Goal: Transaction & Acquisition: Purchase product/service

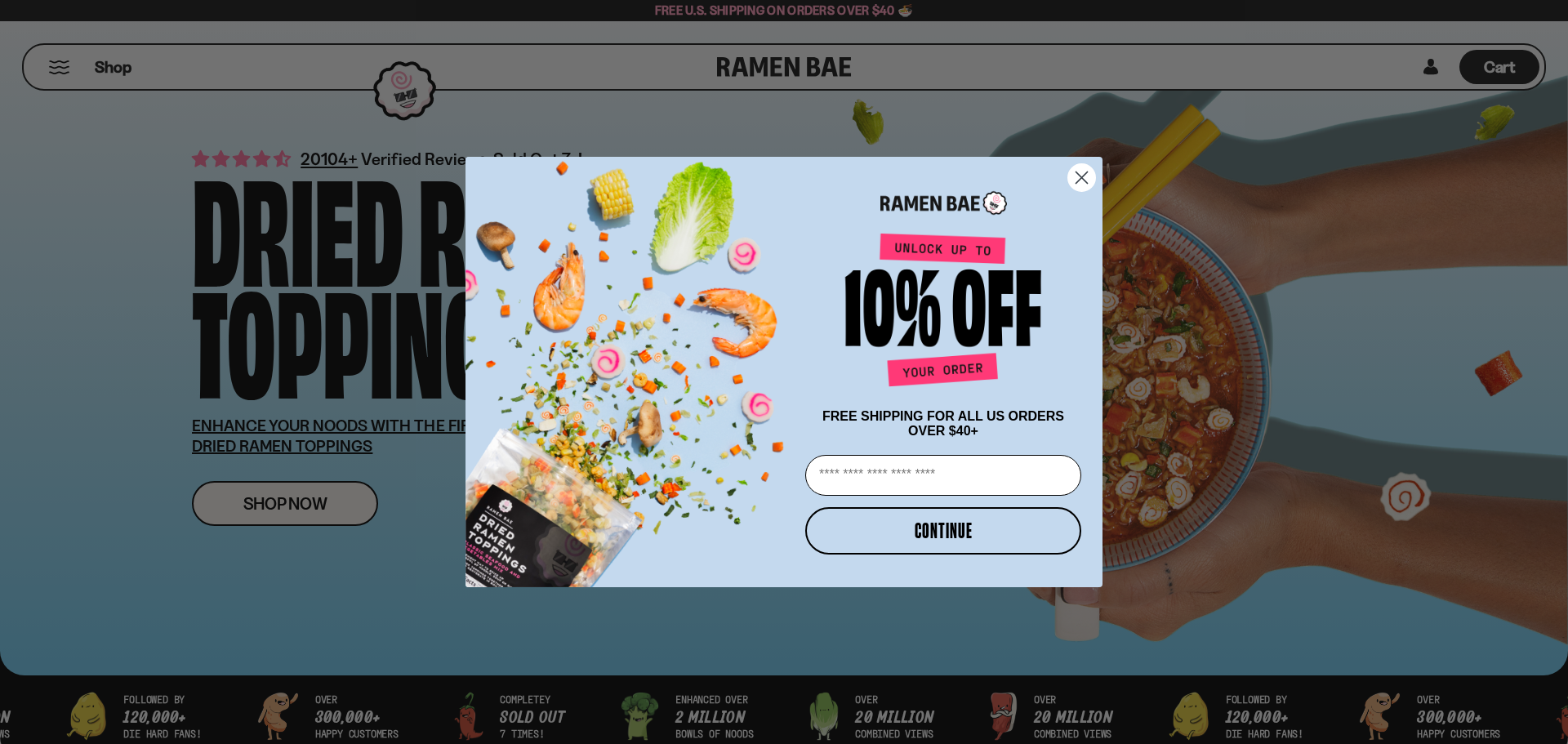
click at [1076, 174] on icon "Close dialog" at bounding box center [1081, 178] width 28 height 28
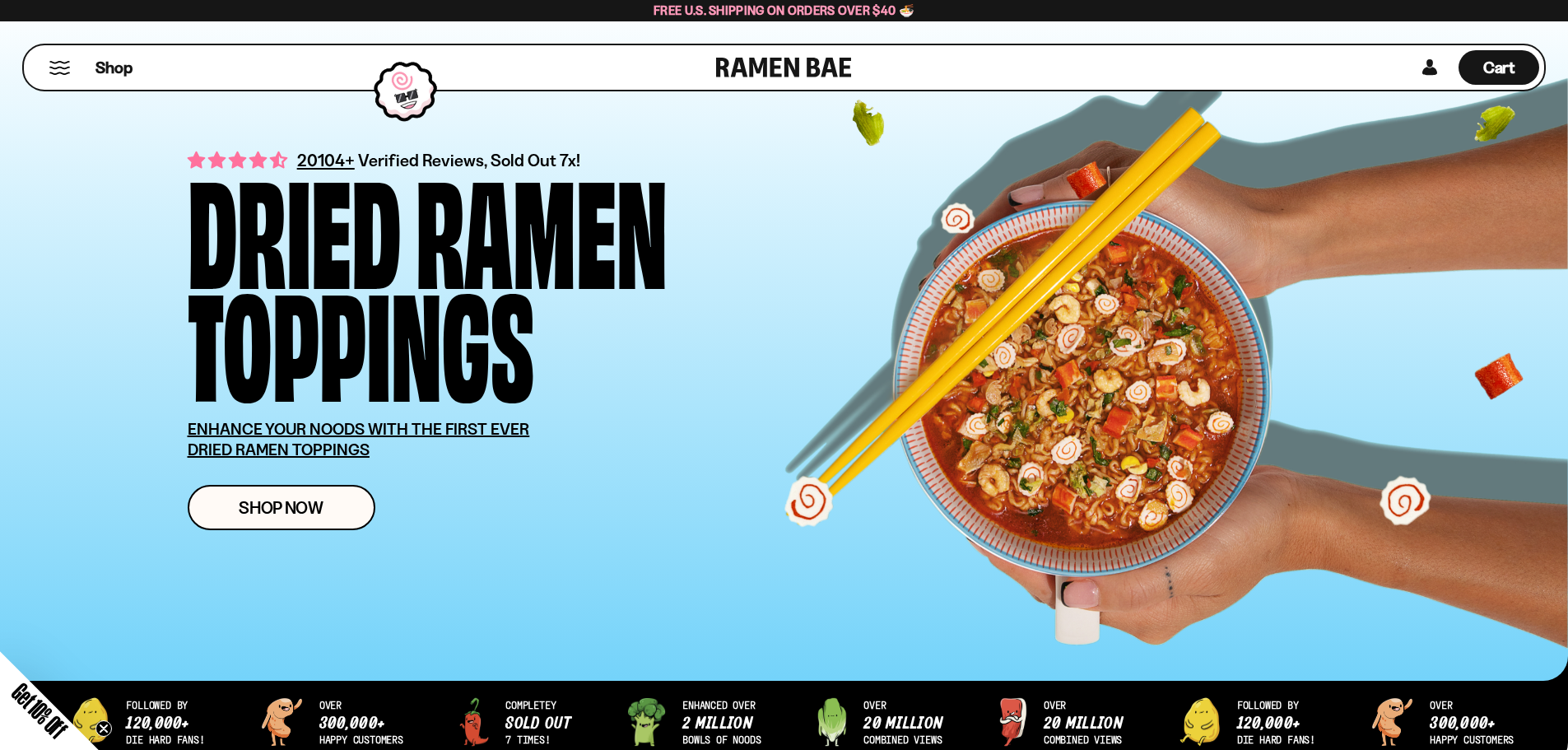
click at [54, 68] on button "Mobile Menu Trigger" at bounding box center [59, 68] width 23 height 14
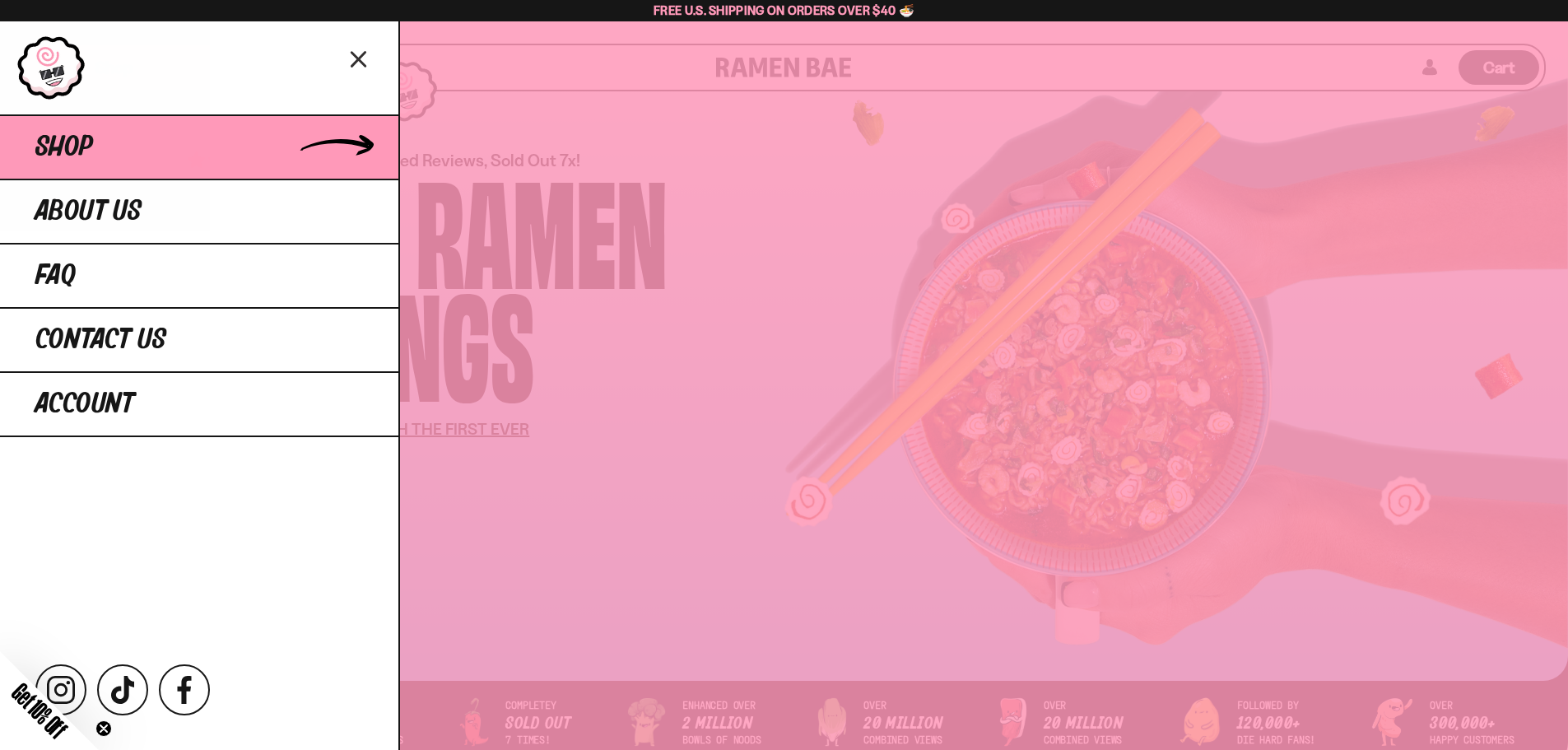
click at [191, 154] on link "Shop" at bounding box center [199, 146] width 398 height 64
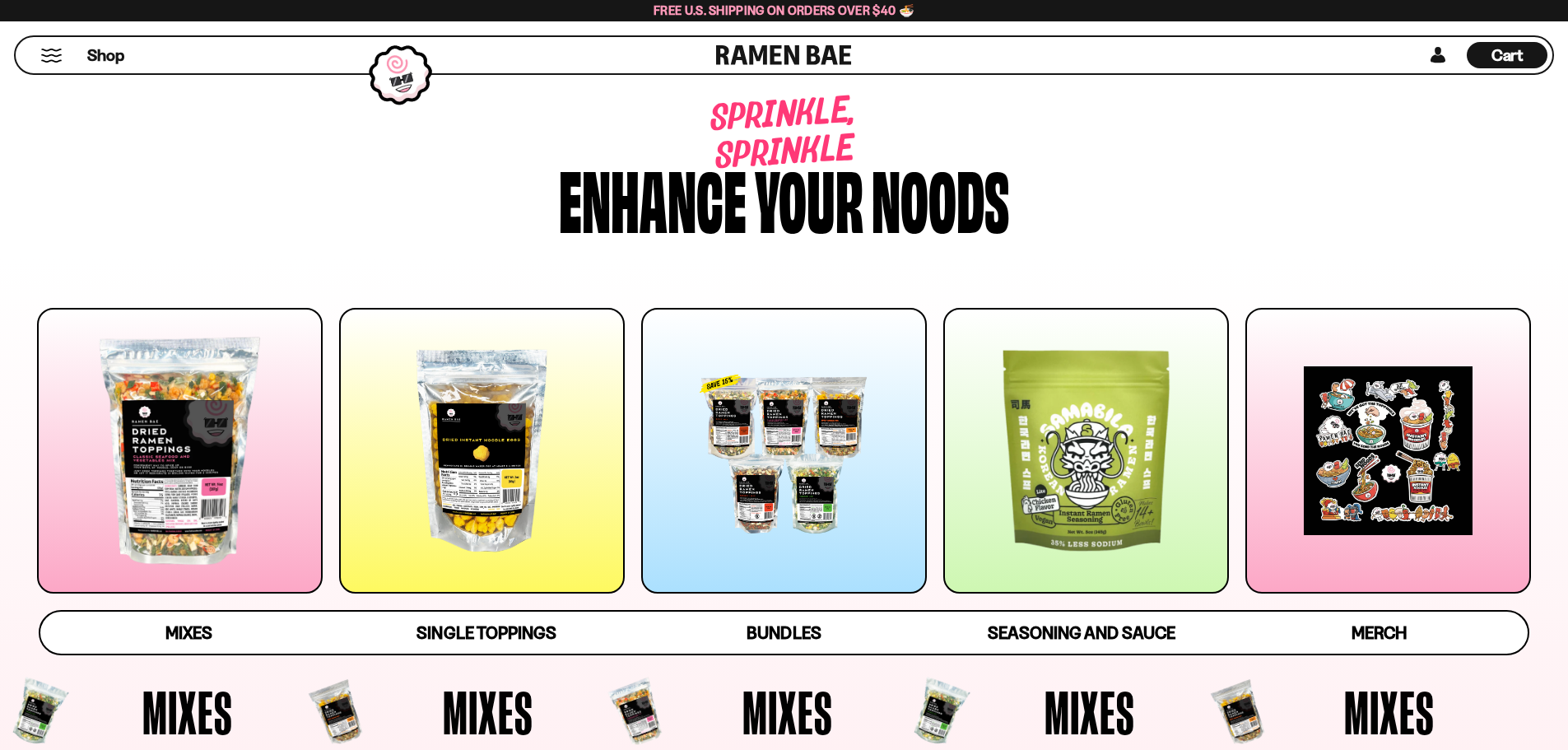
scroll to position [247, 0]
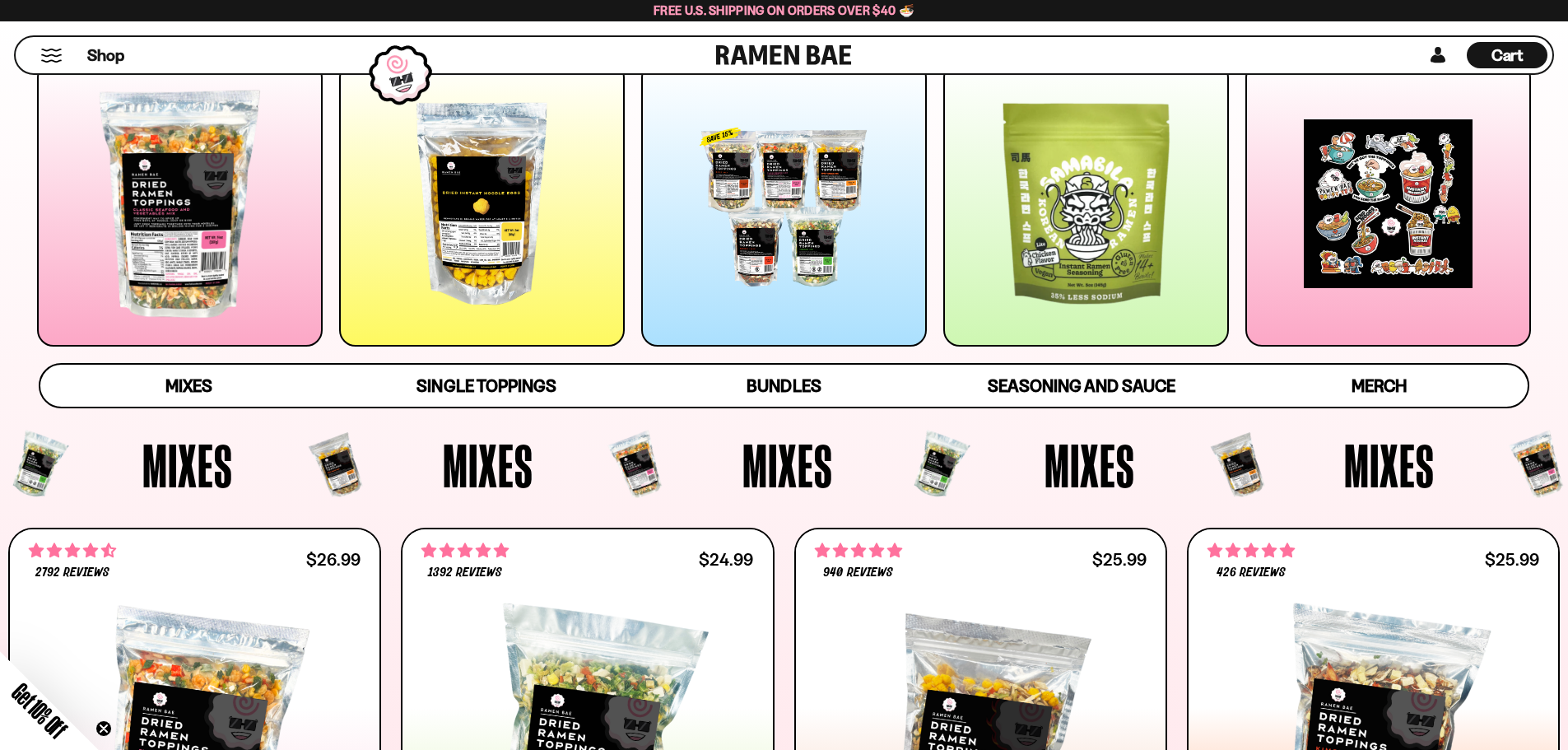
click at [803, 240] on div at bounding box center [784, 203] width 285 height 285
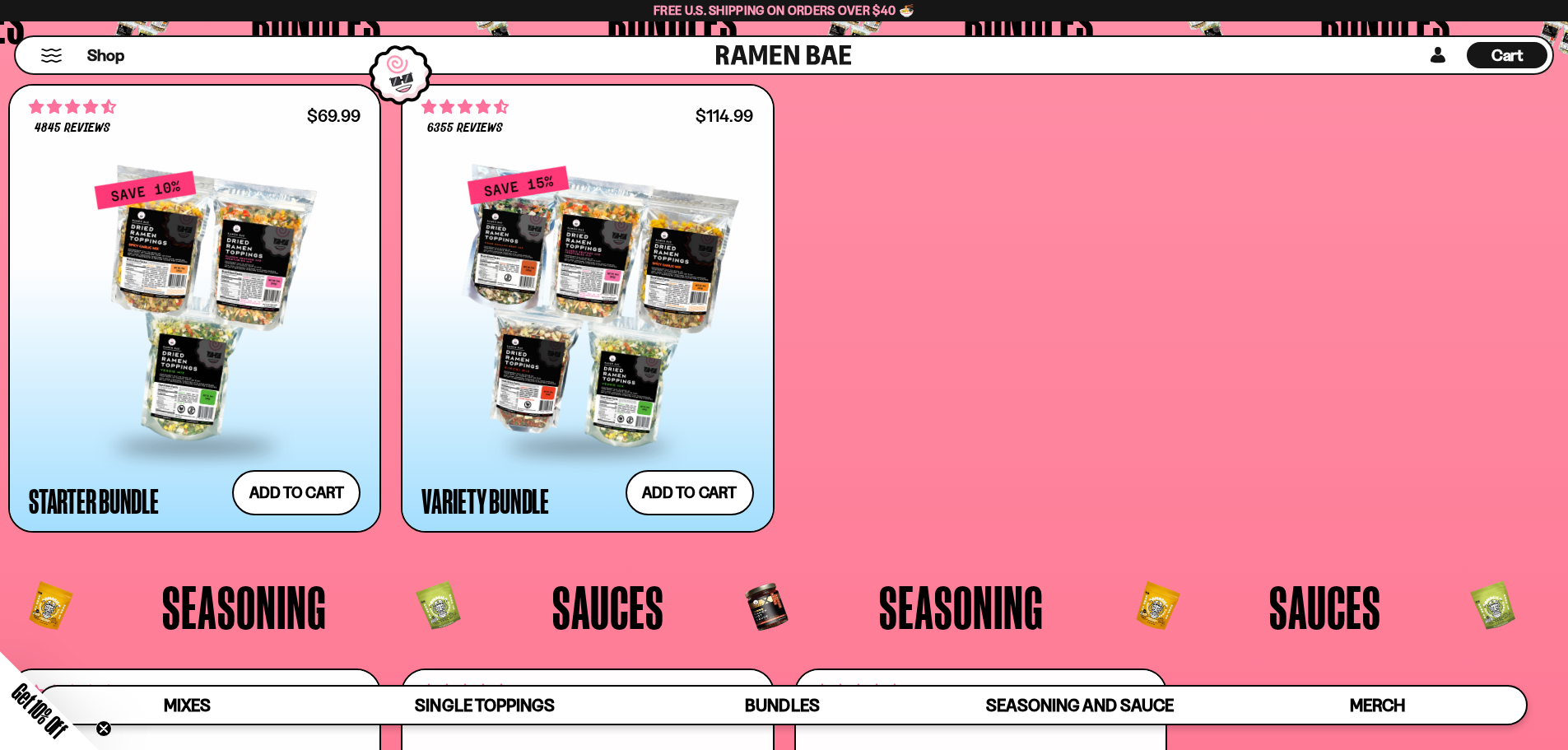
scroll to position [4271, 0]
